Goal: Obtain resource: Download file/media

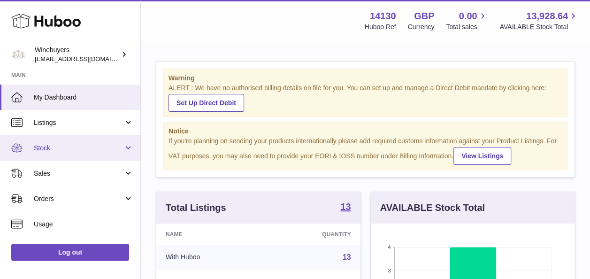
scroll to position [147, 204]
click at [86, 147] on span "Stock" at bounding box center [79, 148] width 90 height 9
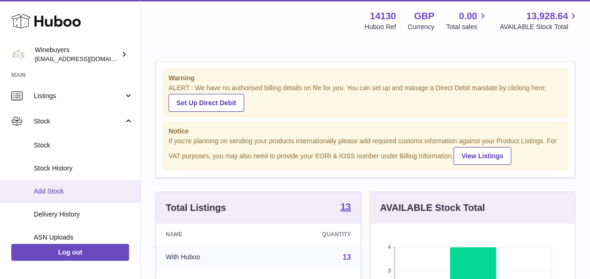
scroll to position [27, 0]
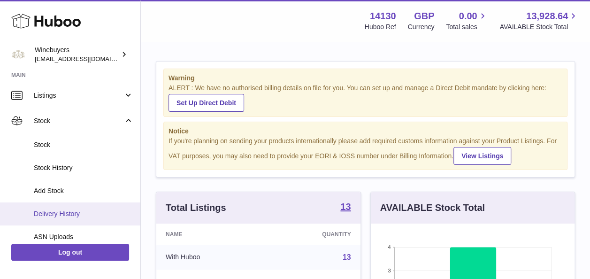
click at [98, 209] on span "Delivery History" at bounding box center [84, 213] width 100 height 9
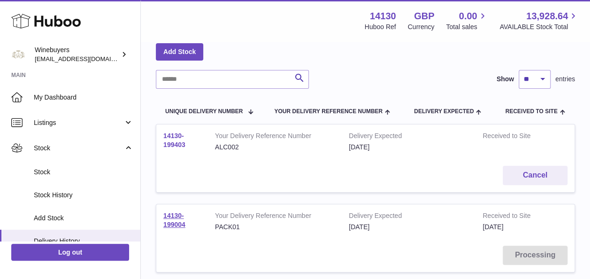
scroll to position [40, 0]
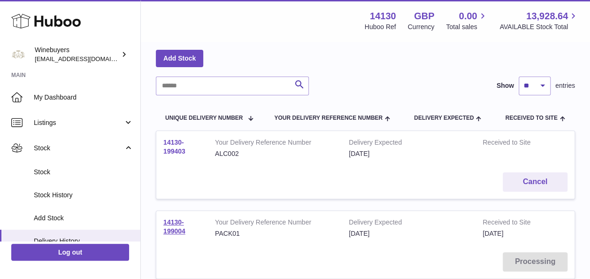
click at [183, 151] on link "14130-199403" at bounding box center [174, 147] width 22 height 16
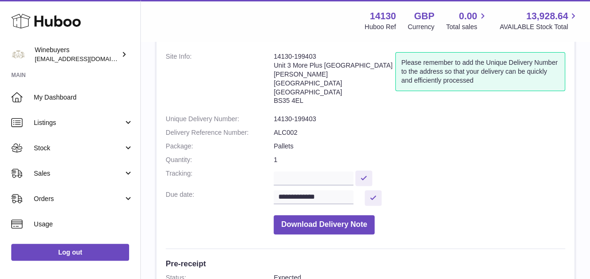
scroll to position [33, 0]
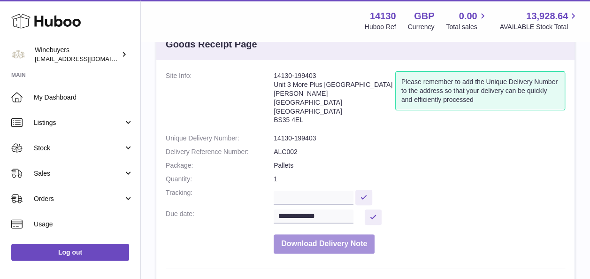
click at [352, 234] on button "Download Delivery Note" at bounding box center [324, 243] width 101 height 19
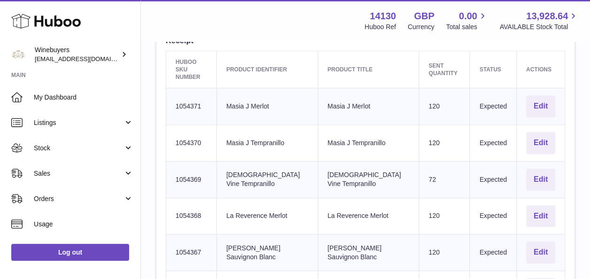
scroll to position [322, 0]
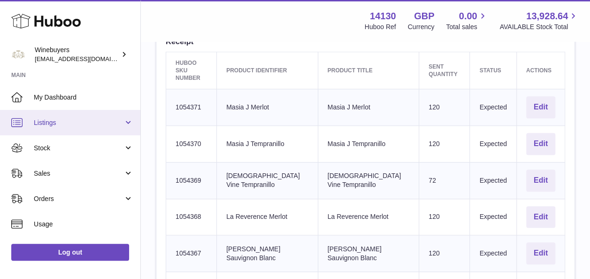
click at [85, 124] on span "Listings" at bounding box center [79, 122] width 90 height 9
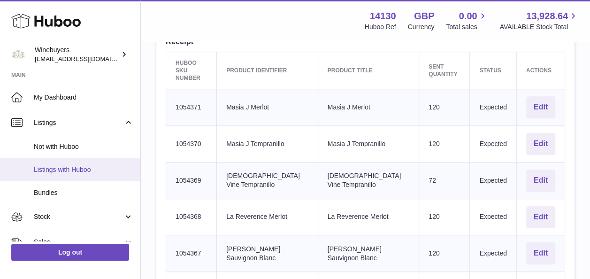
click at [89, 174] on link "Listings with Huboo" at bounding box center [70, 169] width 140 height 23
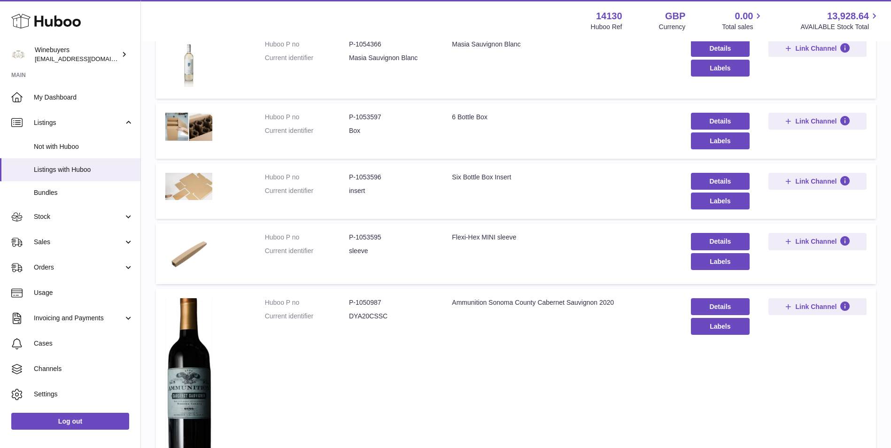
scroll to position [514, 0]
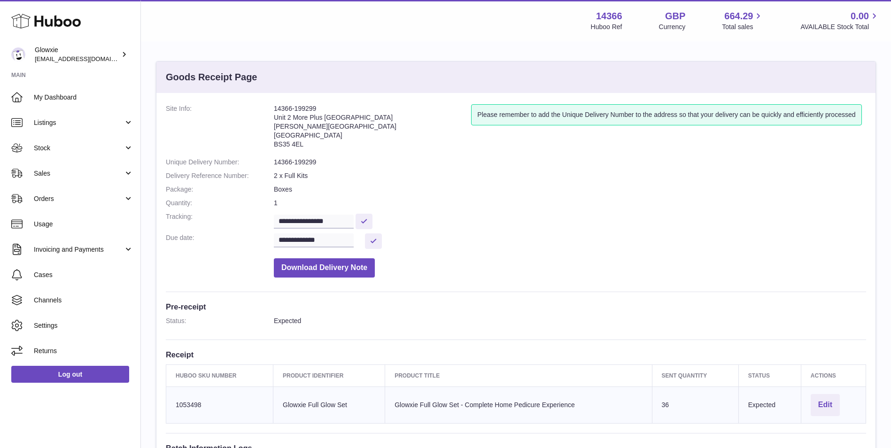
drag, startPoint x: 345, startPoint y: 107, endPoint x: 258, endPoint y: 112, distance: 87.1
click at [258, 112] on dl "**********" at bounding box center [516, 193] width 700 height 178
copy dl "14366-199299"
